Goal: Navigation & Orientation: Find specific page/section

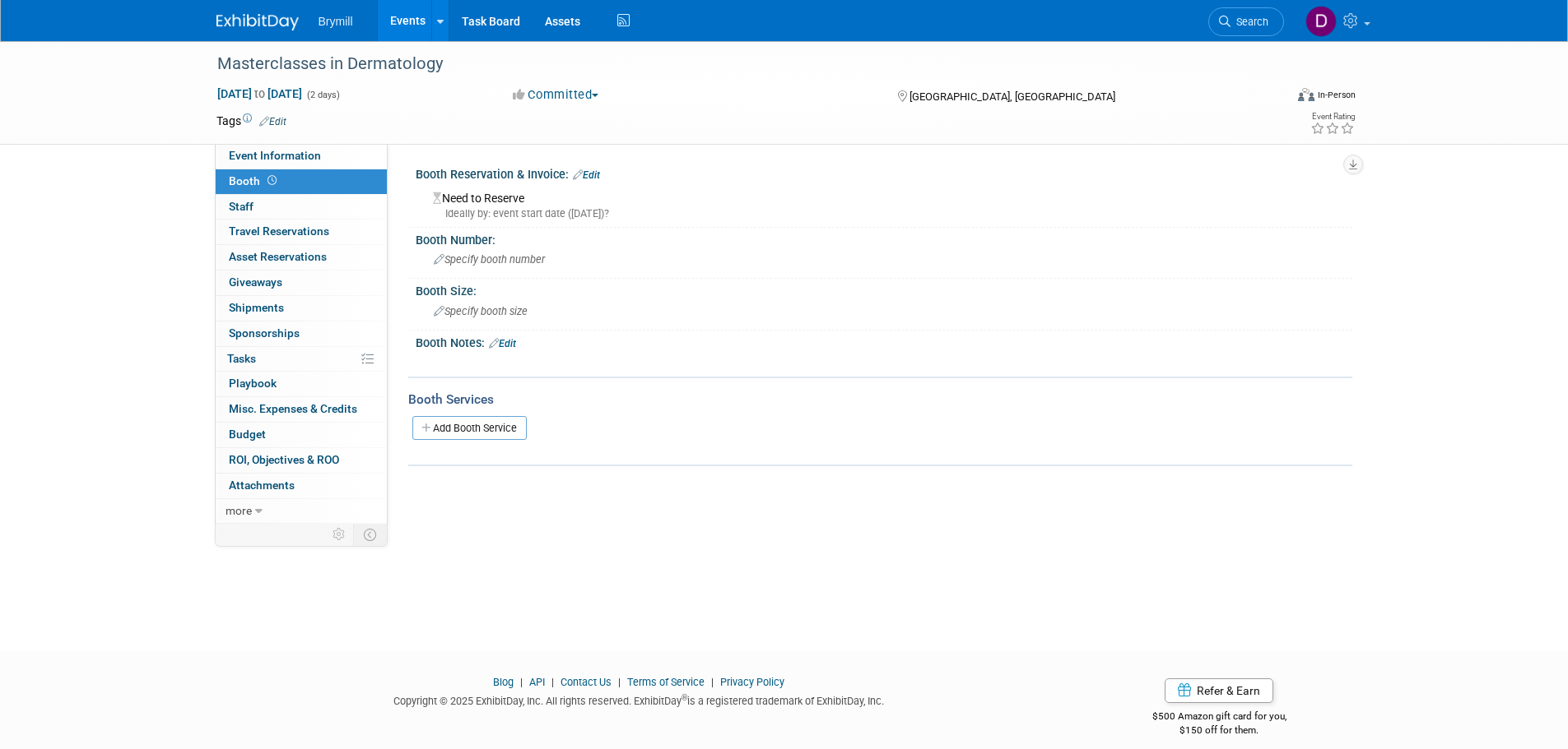
click at [256, 11] on link at bounding box center [267, 14] width 102 height 13
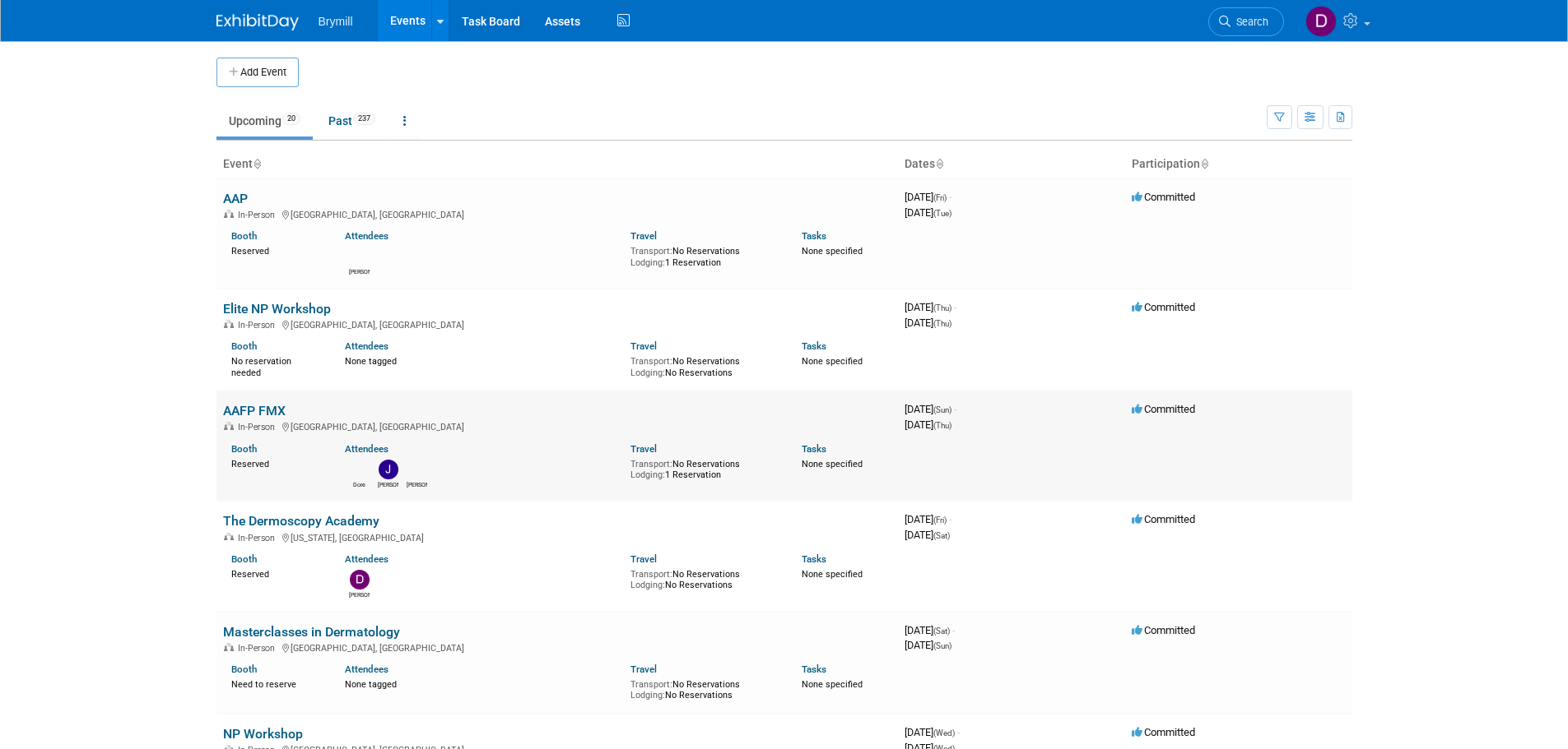
click at [271, 419] on td "AAFP FMX In-Person [GEOGRAPHIC_DATA], [GEOGRAPHIC_DATA] Booth Reserved Attendee…" at bounding box center [556, 446] width 681 height 110
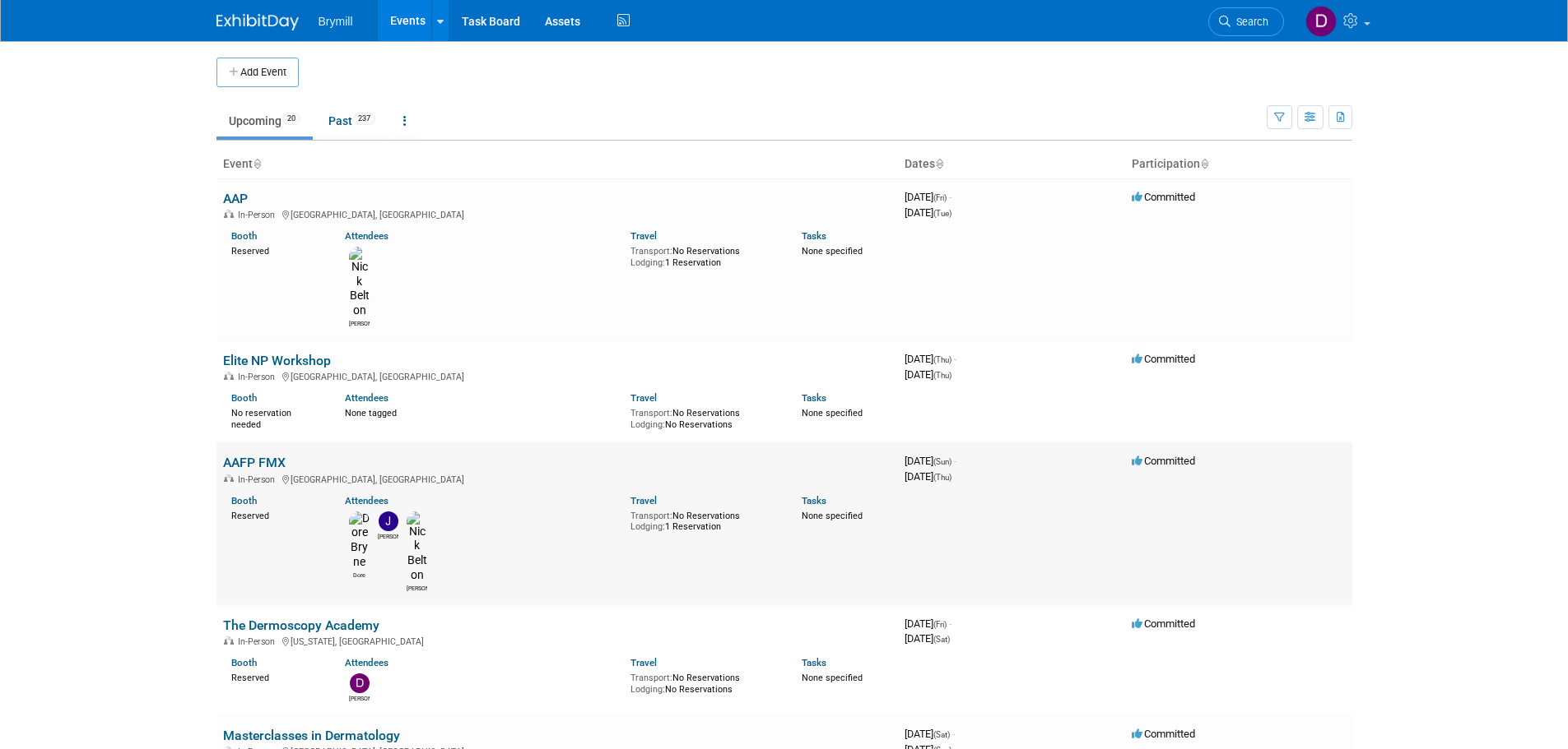
click at [267, 455] on link "AAFP FMX" at bounding box center [254, 462] width 63 height 16
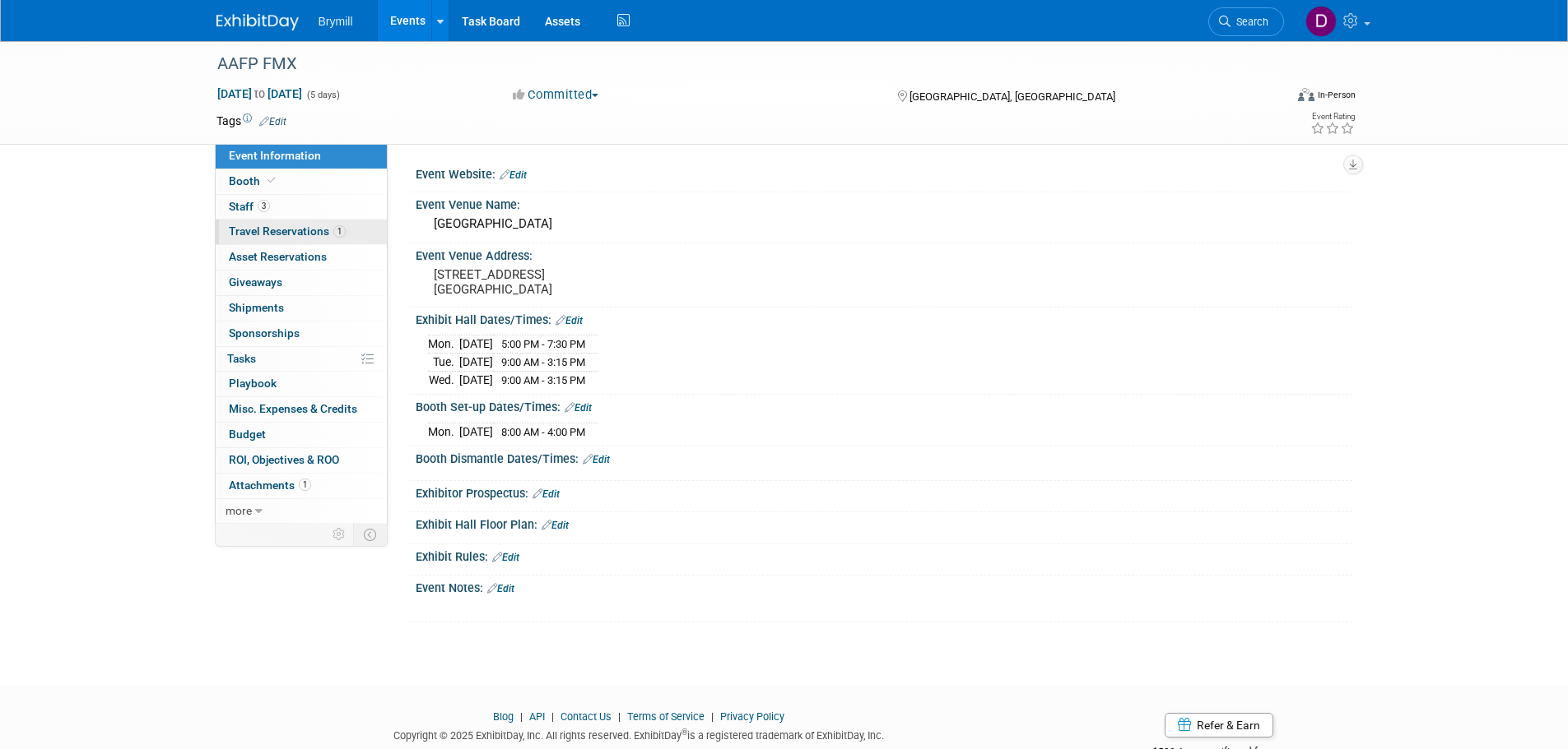
click at [323, 241] on link "1 Travel Reservations 1" at bounding box center [301, 232] width 171 height 25
